Goal: Task Accomplishment & Management: Manage account settings

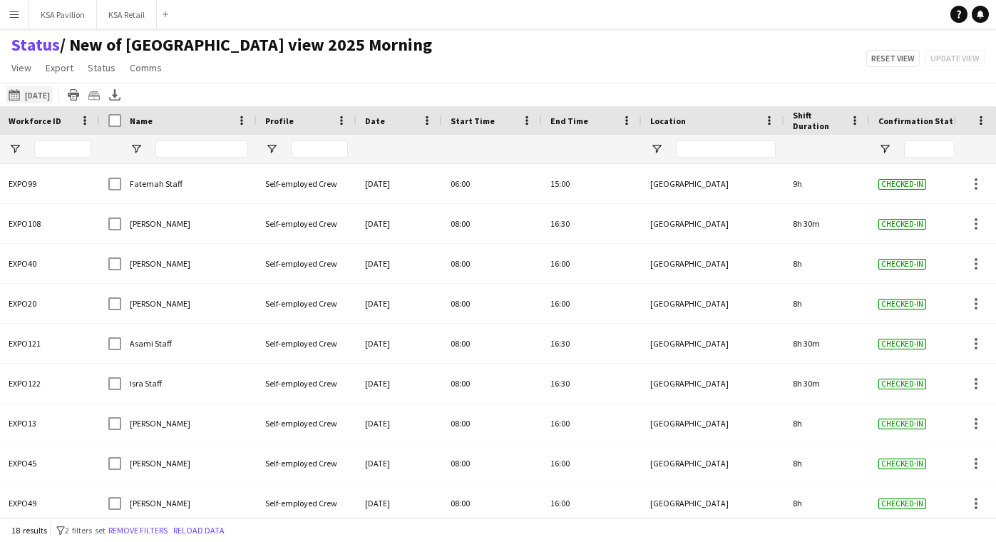
click at [36, 94] on button "08-10-2025 to 14-10-2025 Today" at bounding box center [29, 94] width 47 height 17
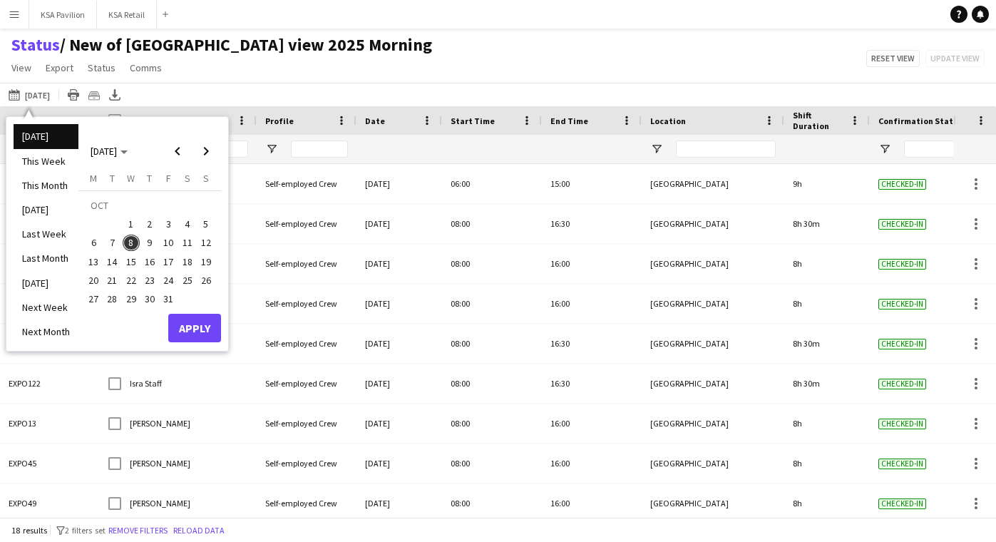
click at [145, 244] on span "9" at bounding box center [149, 243] width 17 height 17
click at [209, 331] on button "Apply" at bounding box center [194, 328] width 53 height 29
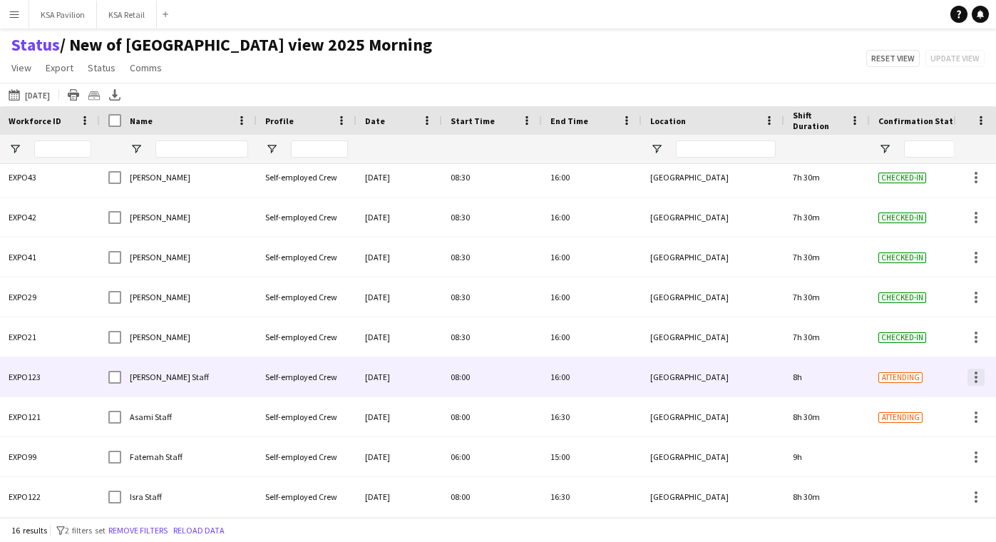
click at [974, 380] on div at bounding box center [975, 377] width 17 height 17
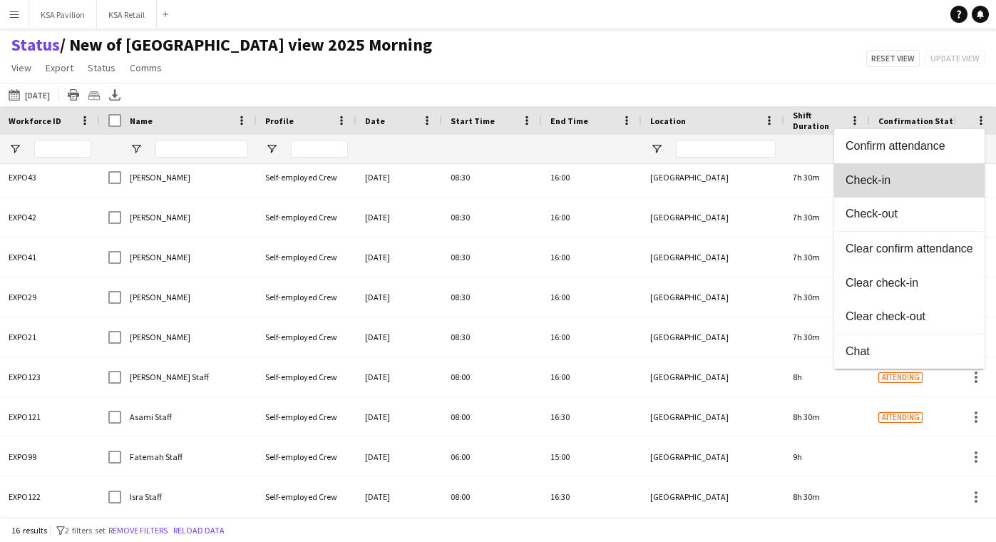
click at [929, 180] on span "Check-in" at bounding box center [909, 179] width 128 height 13
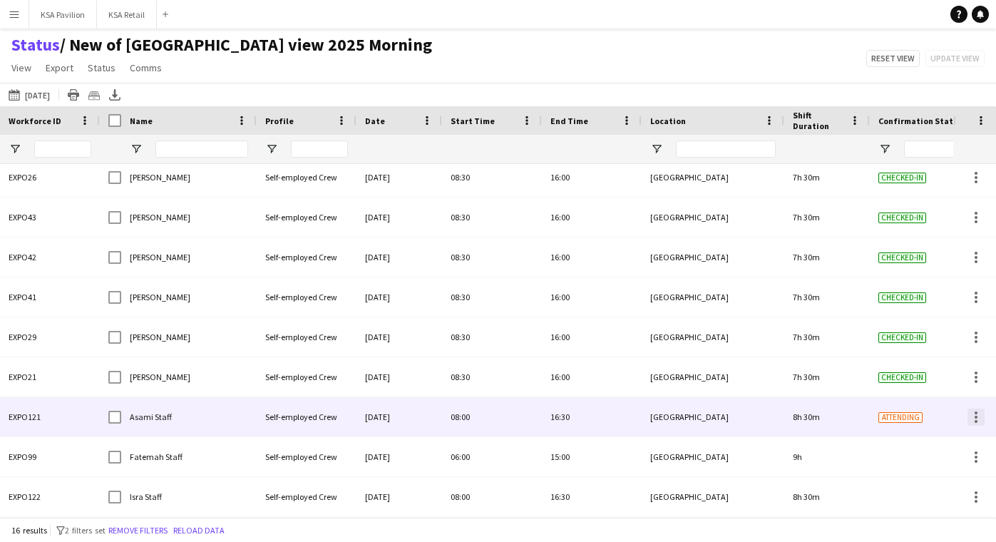
click at [975, 416] on div at bounding box center [975, 417] width 3 height 3
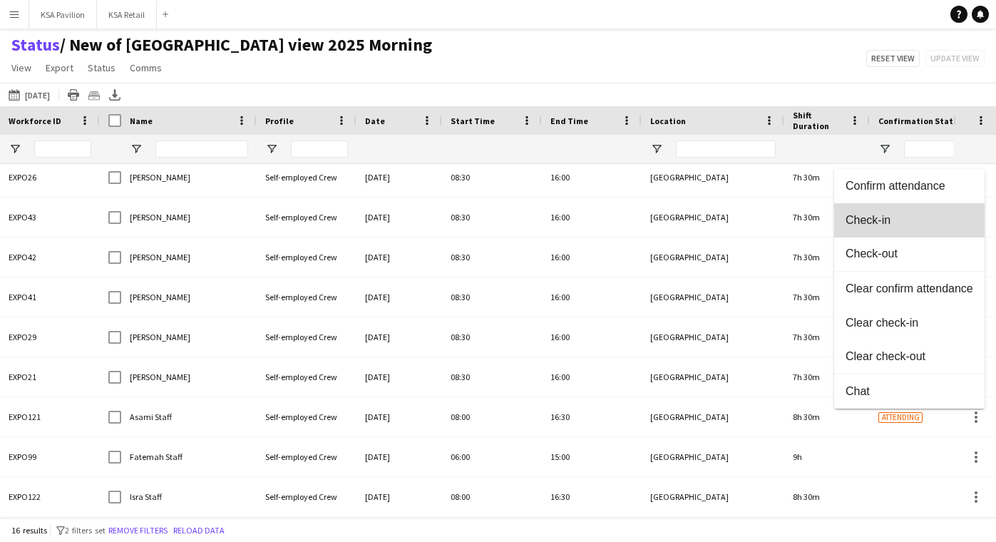
click at [947, 221] on span "Check-in" at bounding box center [909, 219] width 128 height 13
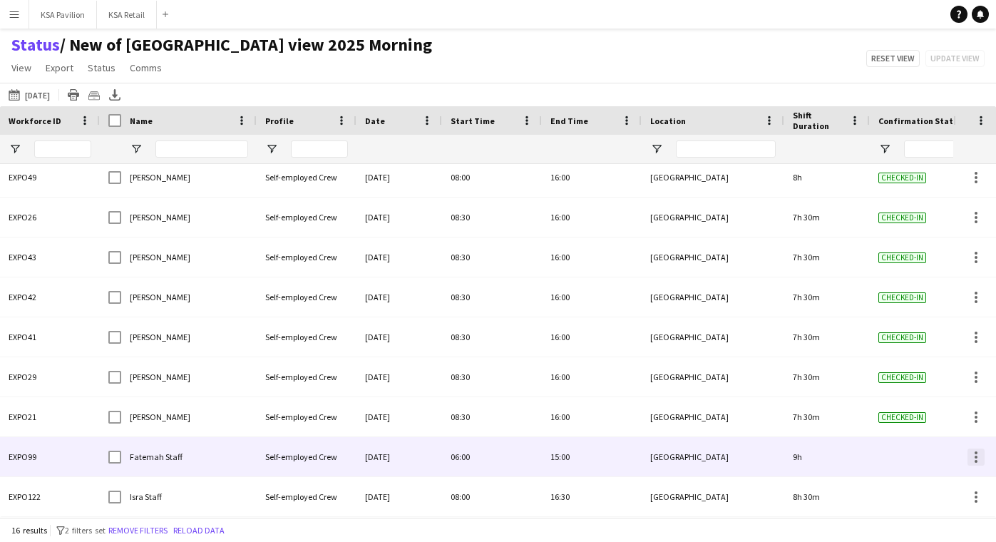
click at [977, 453] on div at bounding box center [975, 452] width 3 height 3
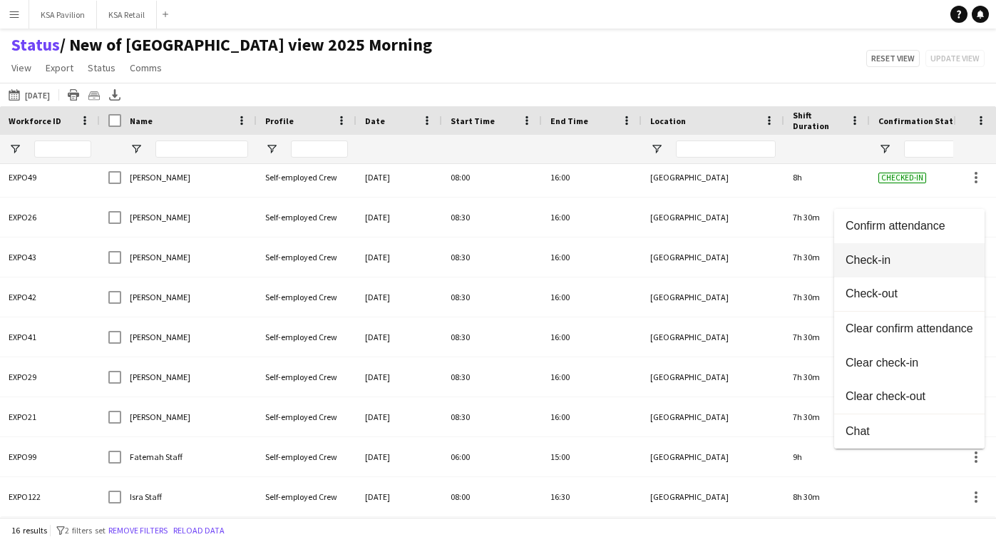
click at [907, 257] on span "Check-in" at bounding box center [909, 259] width 128 height 13
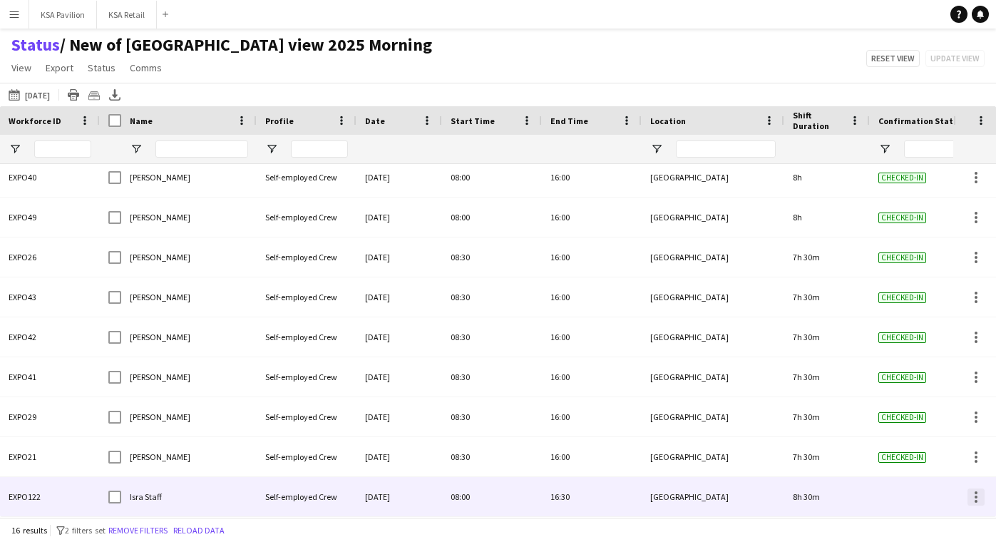
click at [972, 496] on div at bounding box center [975, 496] width 17 height 17
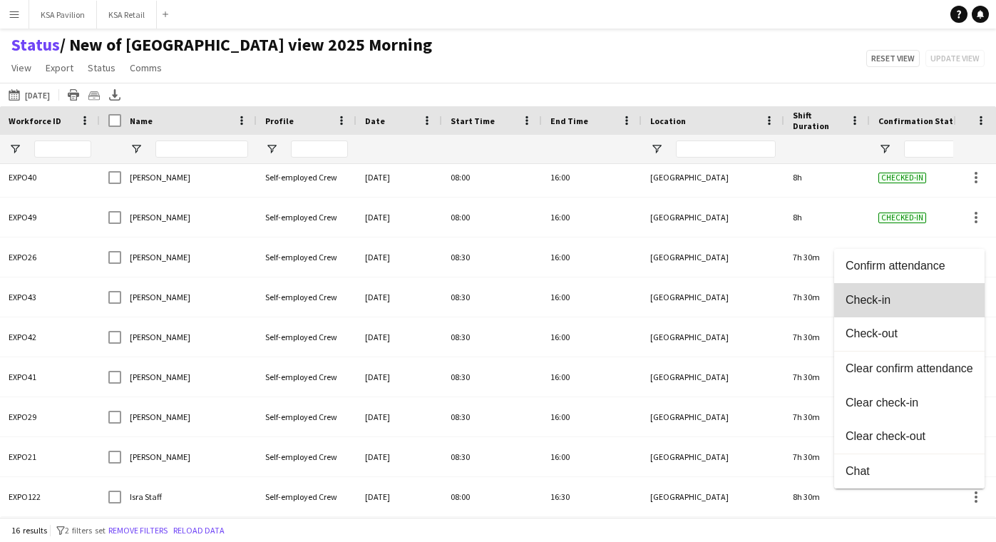
click at [913, 297] on span "Check-in" at bounding box center [909, 299] width 128 height 13
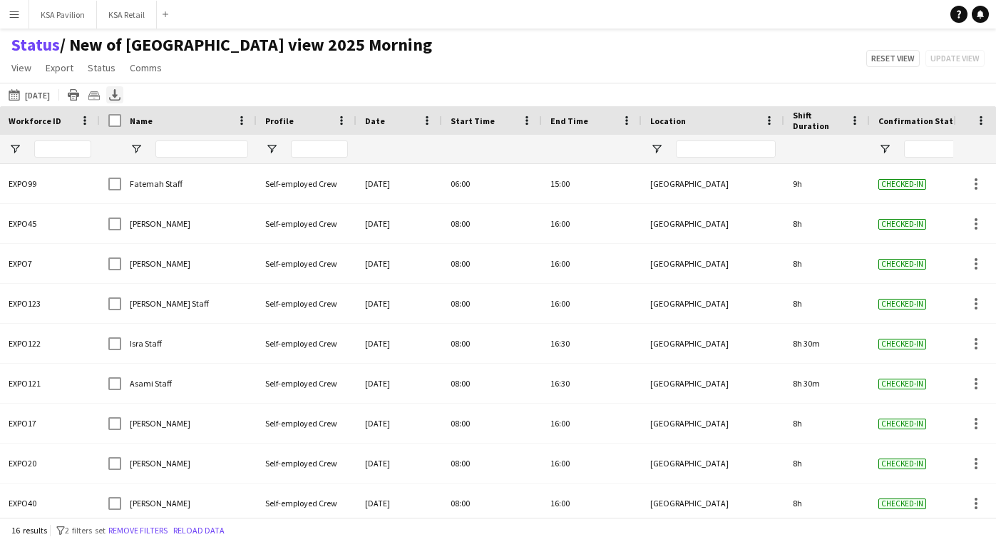
click at [118, 91] on icon at bounding box center [115, 93] width 6 height 9
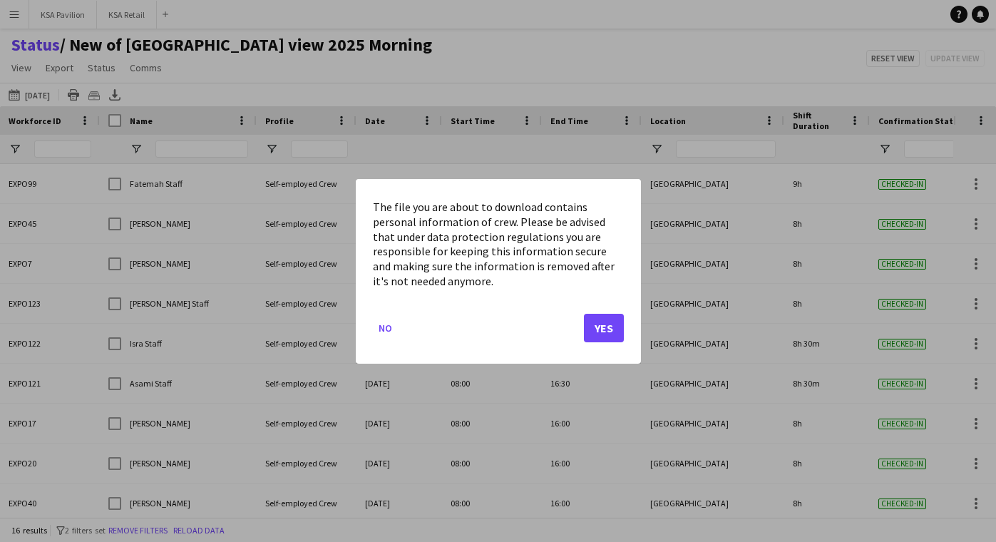
click at [591, 331] on button "Yes" at bounding box center [604, 327] width 40 height 29
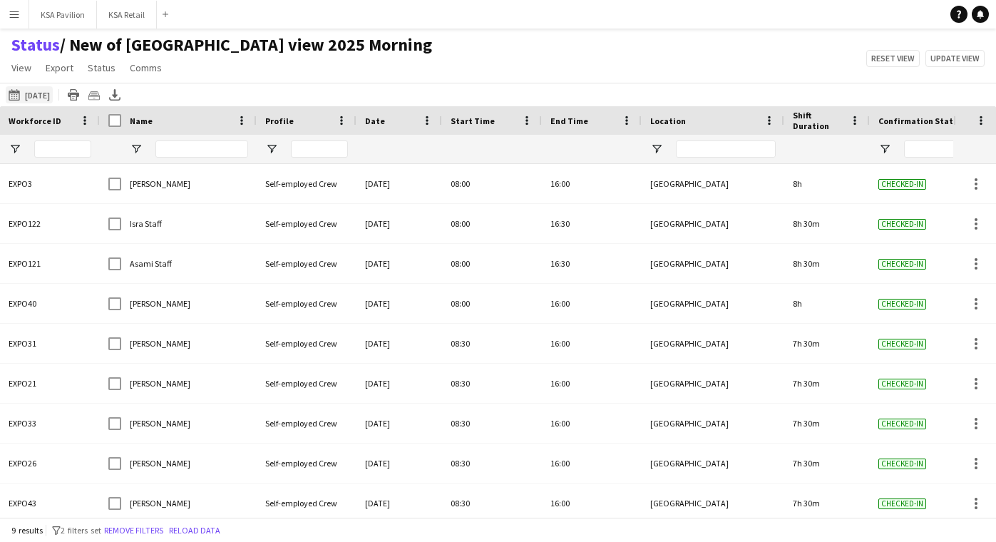
click at [40, 93] on button "09-10-2025 to 15-10-2025 23-09-2025" at bounding box center [29, 94] width 47 height 17
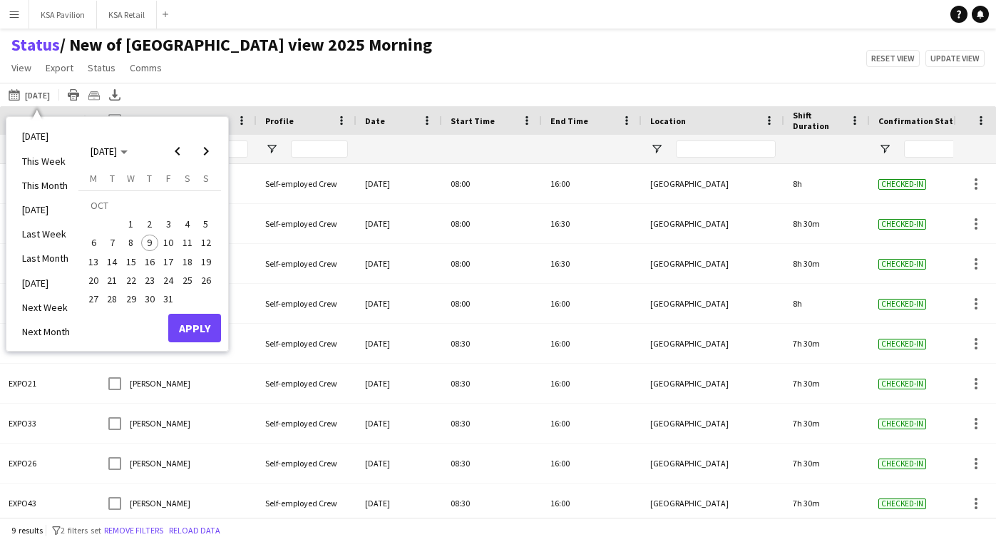
click at [153, 240] on span "9" at bounding box center [149, 243] width 17 height 17
click at [193, 324] on button "Apply" at bounding box center [194, 328] width 53 height 29
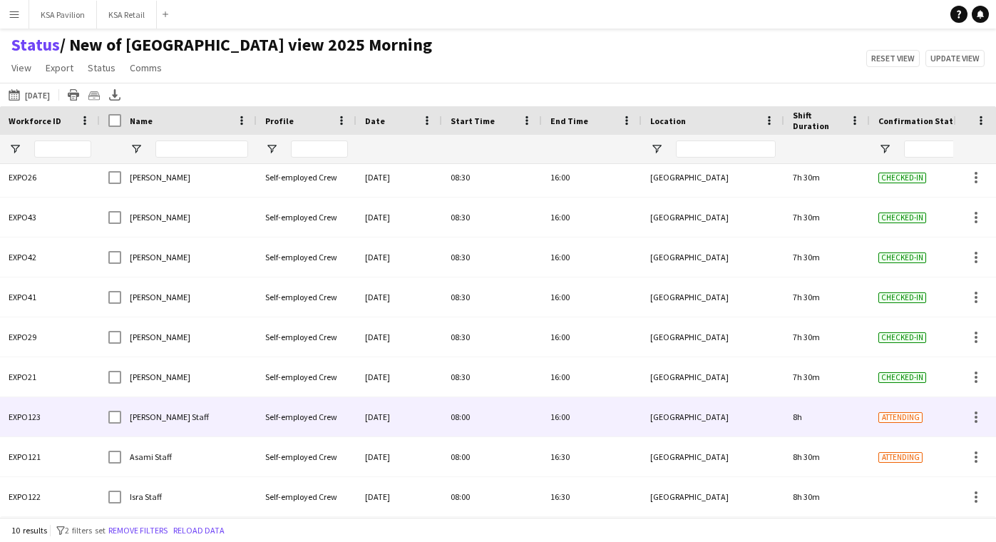
scroll to position [46, 0]
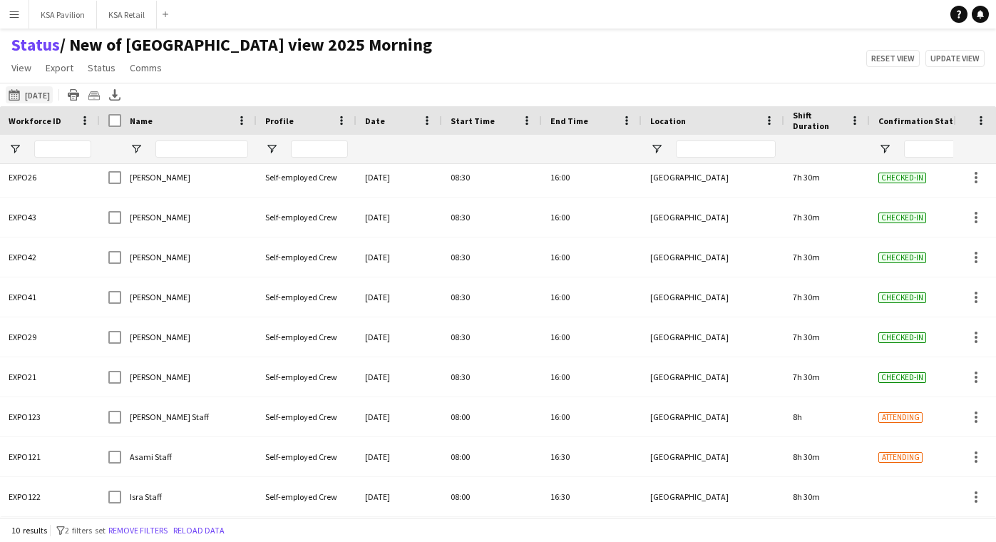
click at [32, 92] on button "09-10-2025 to 15-10-2025 Today" at bounding box center [29, 94] width 47 height 17
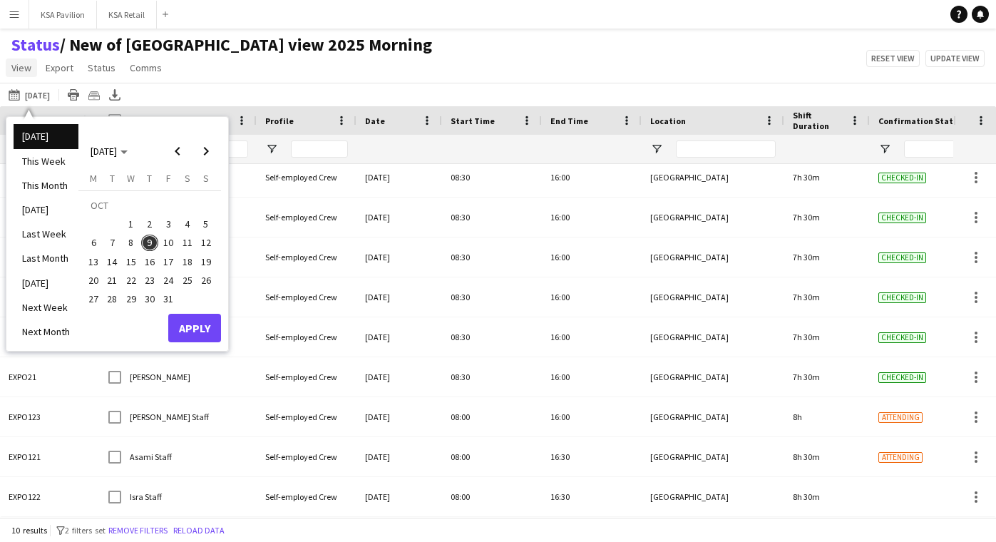
click at [26, 73] on span "View" at bounding box center [21, 67] width 20 height 13
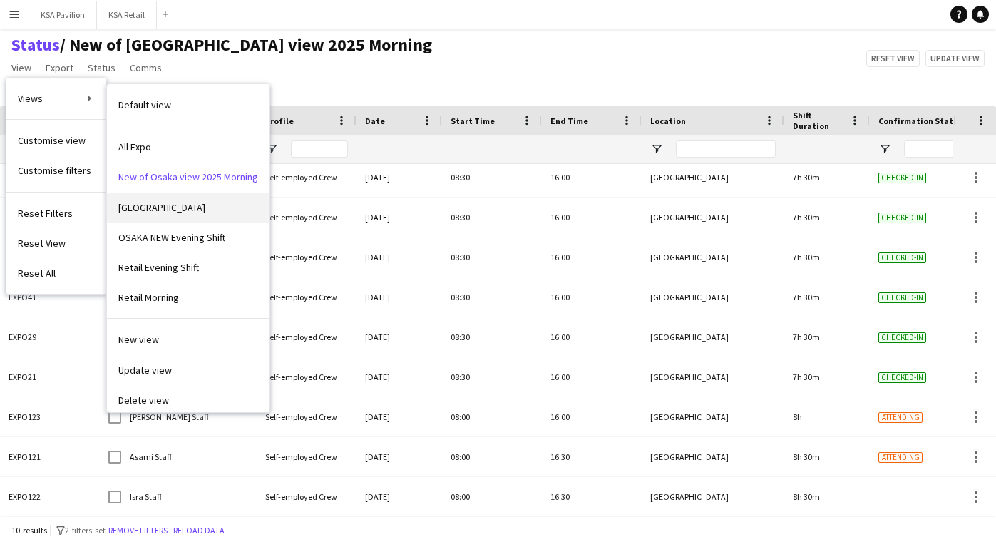
click at [129, 197] on link "[GEOGRAPHIC_DATA]" at bounding box center [188, 207] width 163 height 30
